Goal: Entertainment & Leisure: Browse casually

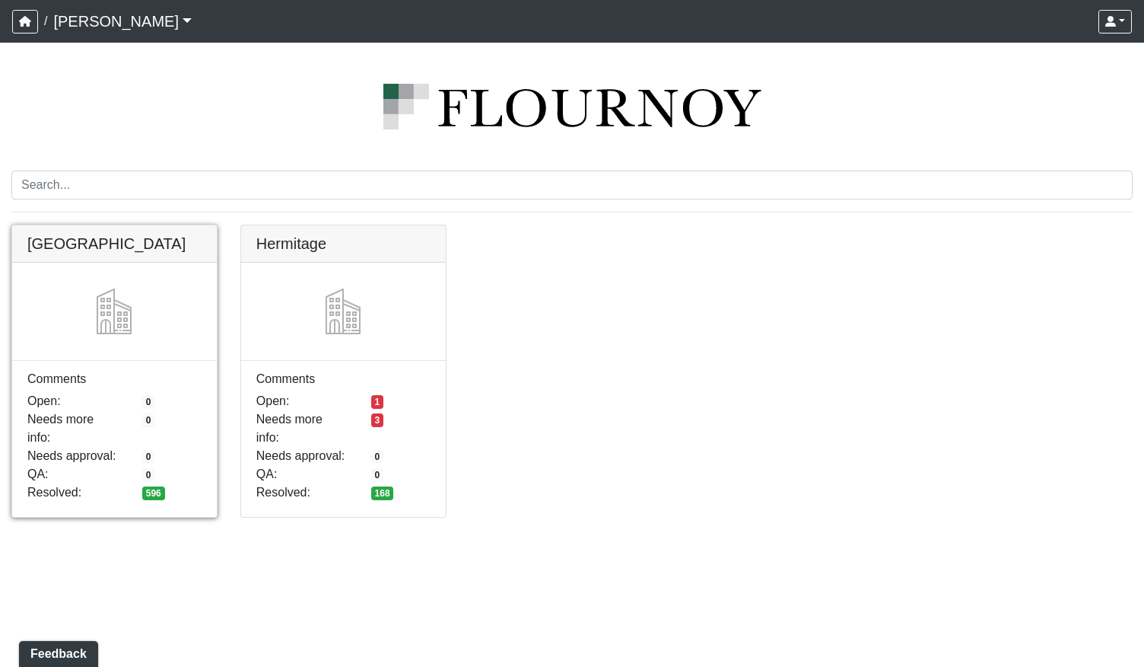
click at [172, 225] on link at bounding box center [114, 225] width 205 height 0
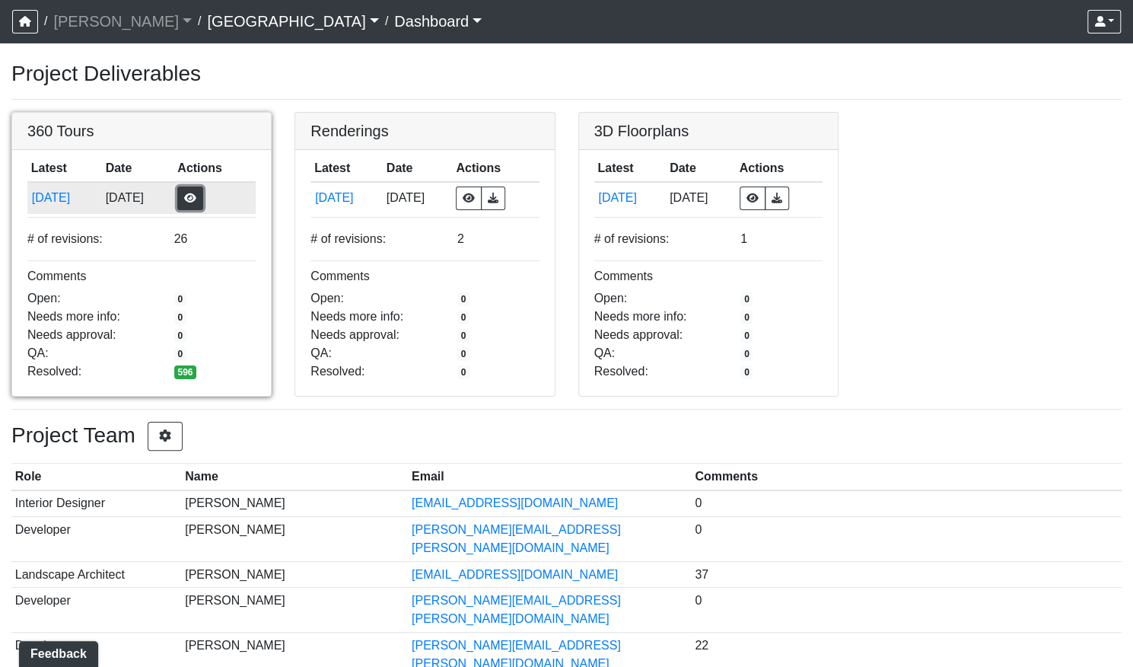
click at [203, 194] on button "button" at bounding box center [190, 198] width 26 height 24
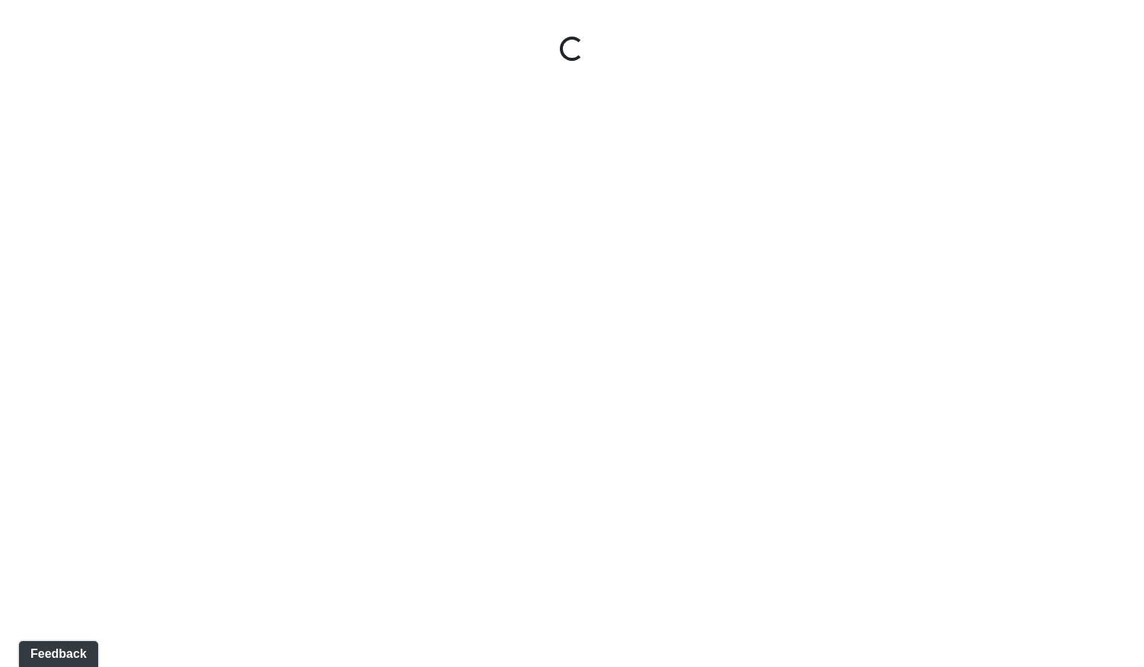
select select "gontoaMErPAtzSBVXh4ptW"
select select "h3ebyGk32eUmSzz99H473o"
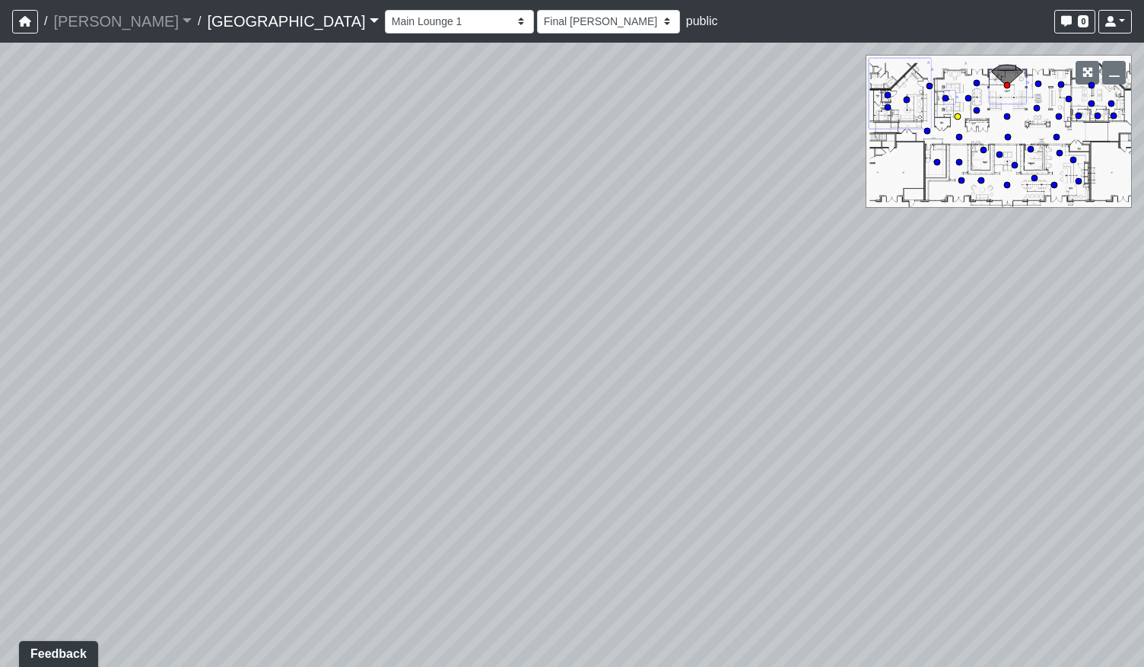
click at [957, 116] on circle at bounding box center [958, 116] width 6 height 6
select select "nj988cEU8HqoUYosUckwx2"
select select "h3ebyGk32eUmSzz99H473o"
drag, startPoint x: 870, startPoint y: 491, endPoint x: 583, endPoint y: 469, distance: 288.5
click at [667, 475] on div "Loading... Pool Courtyard Entry 1 Loading... Main Lounge 2 Loading... Pool Cour…" at bounding box center [572, 355] width 1144 height 624
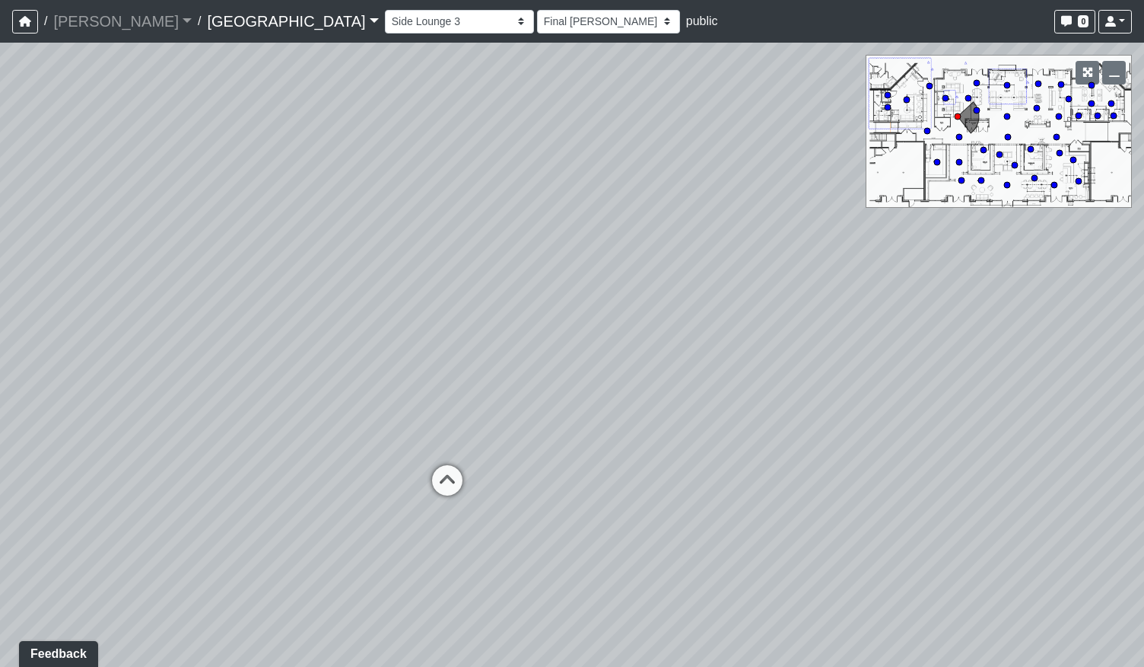
drag, startPoint x: 832, startPoint y: 407, endPoint x: 408, endPoint y: 419, distance: 424.7
click at [408, 419] on div "Loading... Pool Courtyard Entry 1 Loading... Main Lounge 2 Loading... Pool Cour…" at bounding box center [572, 355] width 1144 height 624
drag, startPoint x: 823, startPoint y: 401, endPoint x: 453, endPoint y: 377, distance: 370.5
click at [453, 377] on div "Loading... Pool Courtyard Entry 1 Loading... Main Lounge 2 Loading... Pool Cour…" at bounding box center [572, 355] width 1144 height 624
drag, startPoint x: 726, startPoint y: 348, endPoint x: 587, endPoint y: 265, distance: 162.1
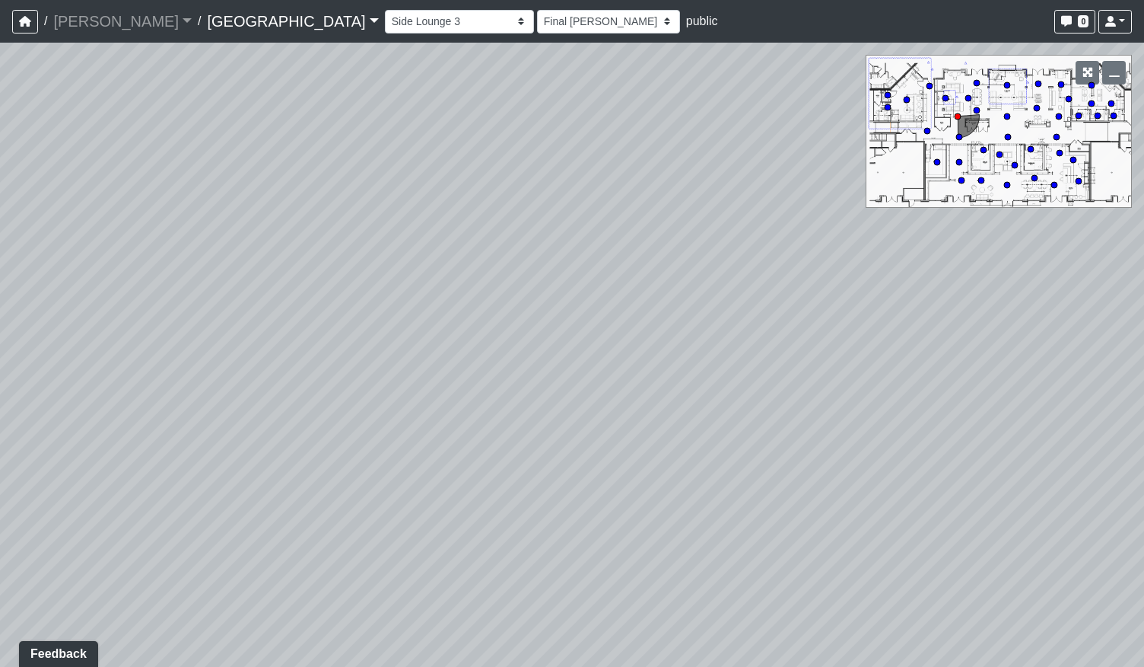
click at [587, 265] on div "Loading... Pool Courtyard Entry 1 Loading... Main Lounge 2 Loading... Pool Cour…" at bounding box center [572, 355] width 1144 height 624
click at [802, 416] on div "Hallway 3" at bounding box center [825, 405] width 68 height 30
select select "nyrKKpN37jHPvguD4SWa4o"
select select "h3ebyGk32eUmSzz99H473o"
drag, startPoint x: 457, startPoint y: 390, endPoint x: 717, endPoint y: 406, distance: 259.9
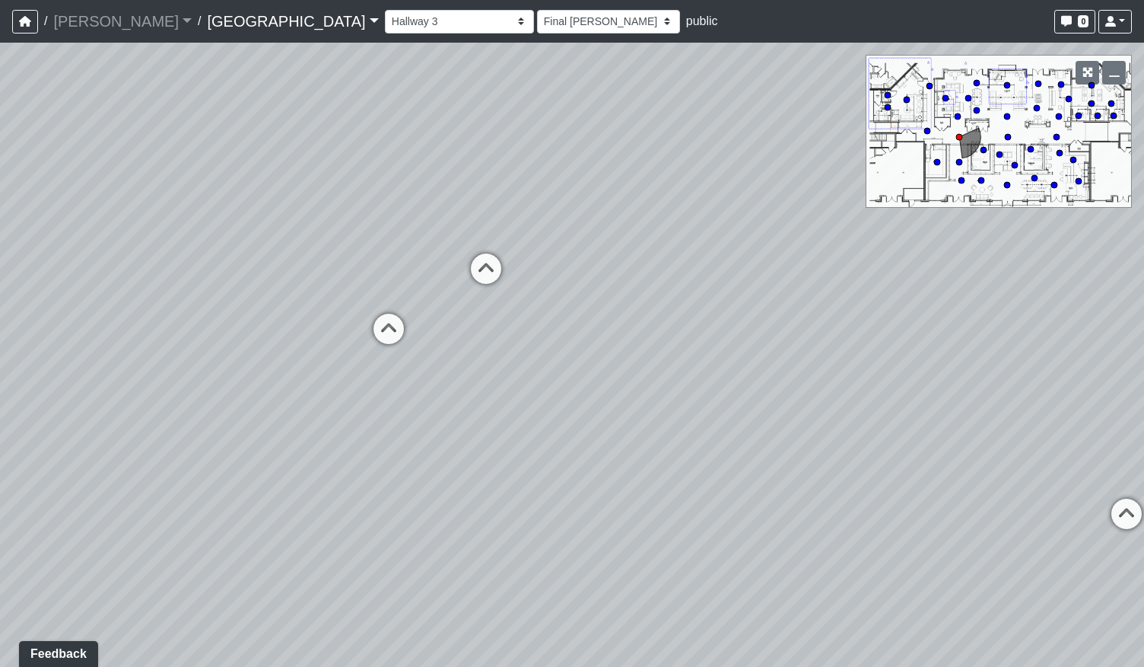
click at [697, 406] on div "Loading... Pool Courtyard Entry 1 Loading... Main Lounge 2 Loading... Pool Cour…" at bounding box center [572, 355] width 1144 height 624
drag, startPoint x: 482, startPoint y: 394, endPoint x: 705, endPoint y: 453, distance: 230.5
click at [705, 453] on div "Loading... Pool Courtyard Entry 1 Loading... Main Lounge 2 Loading... Pool Cour…" at bounding box center [572, 355] width 1144 height 624
click at [832, 399] on icon at bounding box center [849, 401] width 46 height 46
select select "bPB7wimamwCZGiPmsQdFAb"
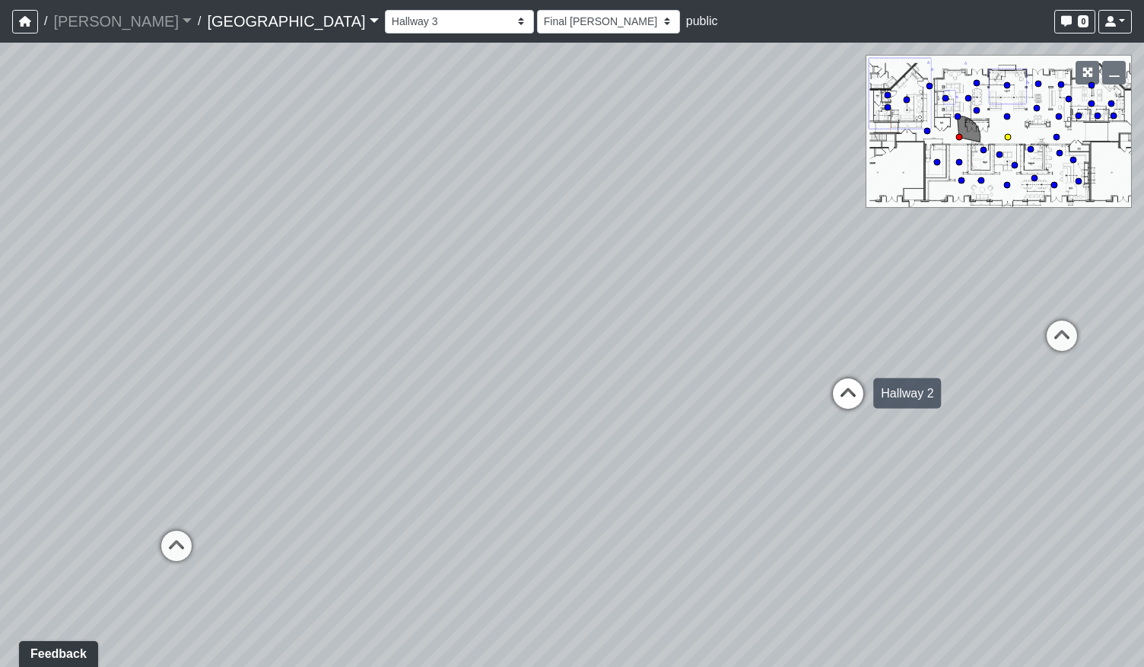
select select "h3ebyGk32eUmSzz99H473o"
drag, startPoint x: 313, startPoint y: 533, endPoint x: 757, endPoint y: 478, distance: 447.8
click at [746, 482] on div "Loading... Pool Courtyard Entry 1 Loading... Main Lounge 2 Loading... Pool Cour…" at bounding box center [572, 355] width 1144 height 624
drag, startPoint x: 530, startPoint y: 368, endPoint x: 663, endPoint y: 543, distance: 219.9
click at [663, 543] on div "Loading... Pool Courtyard Entry 1 Loading... Main Lounge 2 Loading... Pool Cour…" at bounding box center [572, 355] width 1144 height 624
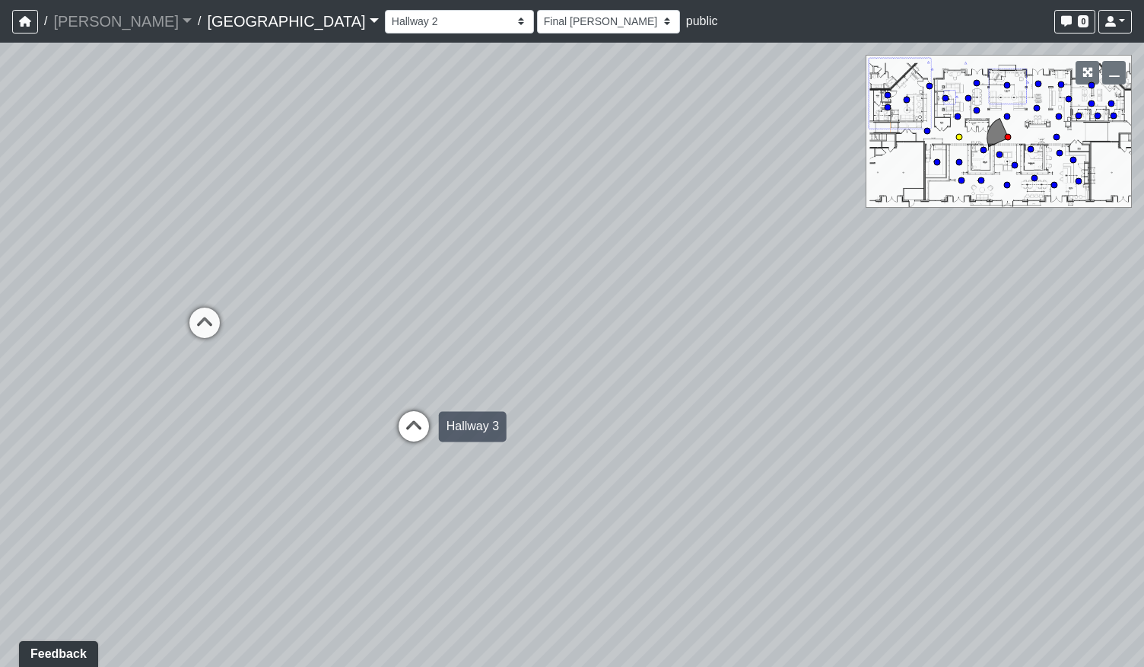
click at [417, 436] on icon at bounding box center [414, 434] width 46 height 46
select select "nyrKKpN37jHPvguD4SWa4o"
select select "h3ebyGk32eUmSzz99H473o"
drag, startPoint x: 900, startPoint y: 482, endPoint x: 394, endPoint y: 468, distance: 506.2
click at [396, 480] on div "Loading... Pool Courtyard Entry 1 Loading... Main Lounge 2 Loading... Pool Cour…" at bounding box center [572, 355] width 1144 height 624
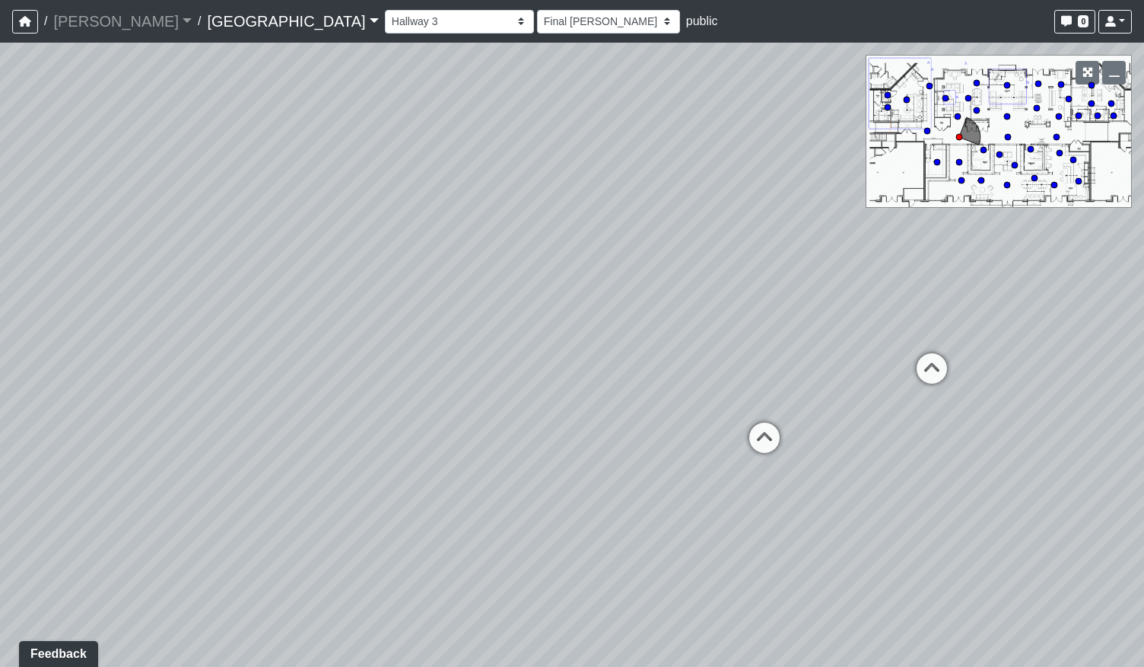
drag, startPoint x: 469, startPoint y: 439, endPoint x: 574, endPoint y: 425, distance: 106.7
click at [624, 413] on div "Loading... Pool Courtyard Entry 1 Loading... Main Lounge 2 Loading... Pool Cour…" at bounding box center [572, 355] width 1144 height 624
drag, startPoint x: 557, startPoint y: 428, endPoint x: 601, endPoint y: 397, distance: 54.0
click at [601, 397] on div "Loading... Pool Courtyard Entry 1 Loading... Main Lounge 2 Loading... Pool Cour…" at bounding box center [572, 355] width 1144 height 624
click at [798, 514] on div "Loading... Pool Courtyard Entry 1 Loading... Main Lounge 2 Loading... Pool Cour…" at bounding box center [572, 355] width 1144 height 624
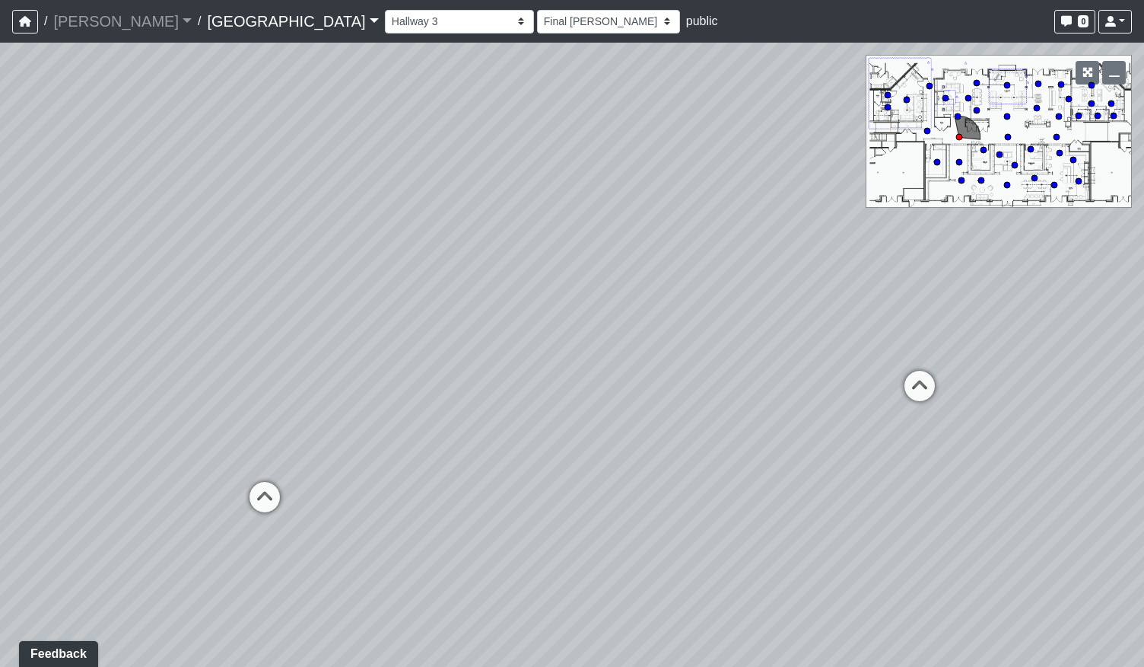
drag, startPoint x: 476, startPoint y: 419, endPoint x: 886, endPoint y: 640, distance: 465.7
click at [886, 640] on div "Loading... Pool Courtyard Entry 1 Loading... Main Lounge 2 Loading... Pool Cour…" at bounding box center [572, 355] width 1144 height 624
drag, startPoint x: 324, startPoint y: 299, endPoint x: 63, endPoint y: 332, distance: 263.1
click at [63, 332] on div "Loading... Pool Courtyard Entry 1 Loading... Main Lounge 2 Loading... Pool Cour…" at bounding box center [572, 355] width 1144 height 624
